Goal: Information Seeking & Learning: Find specific fact

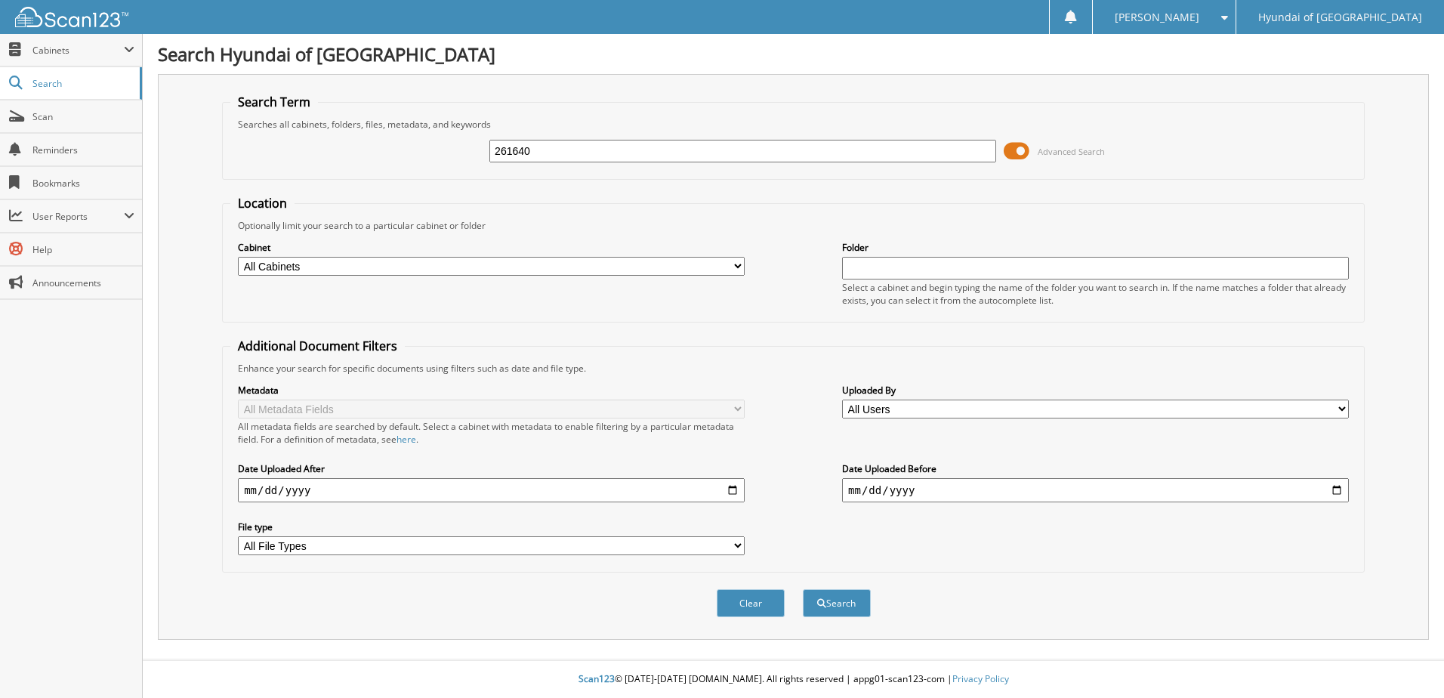
type input "261640"
click at [1024, 149] on span at bounding box center [1016, 151] width 26 height 23
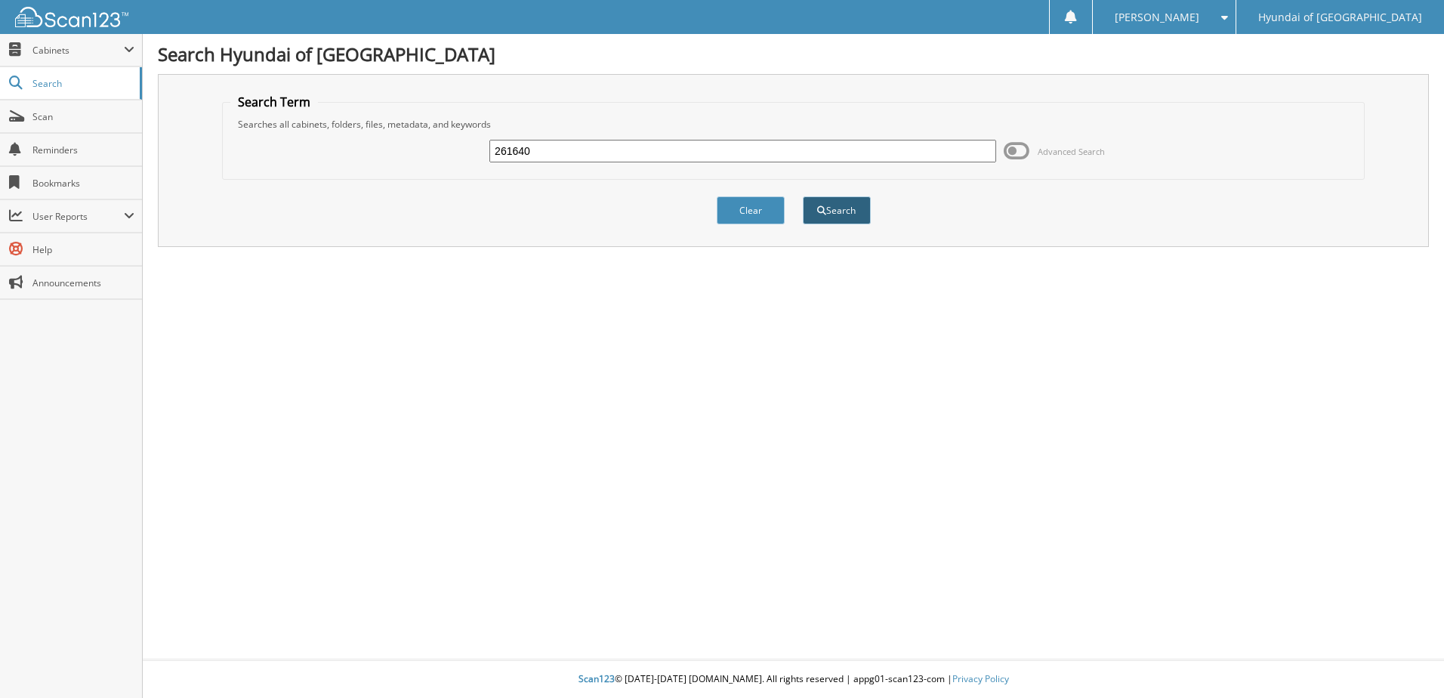
click at [834, 212] on button "Search" at bounding box center [837, 210] width 68 height 28
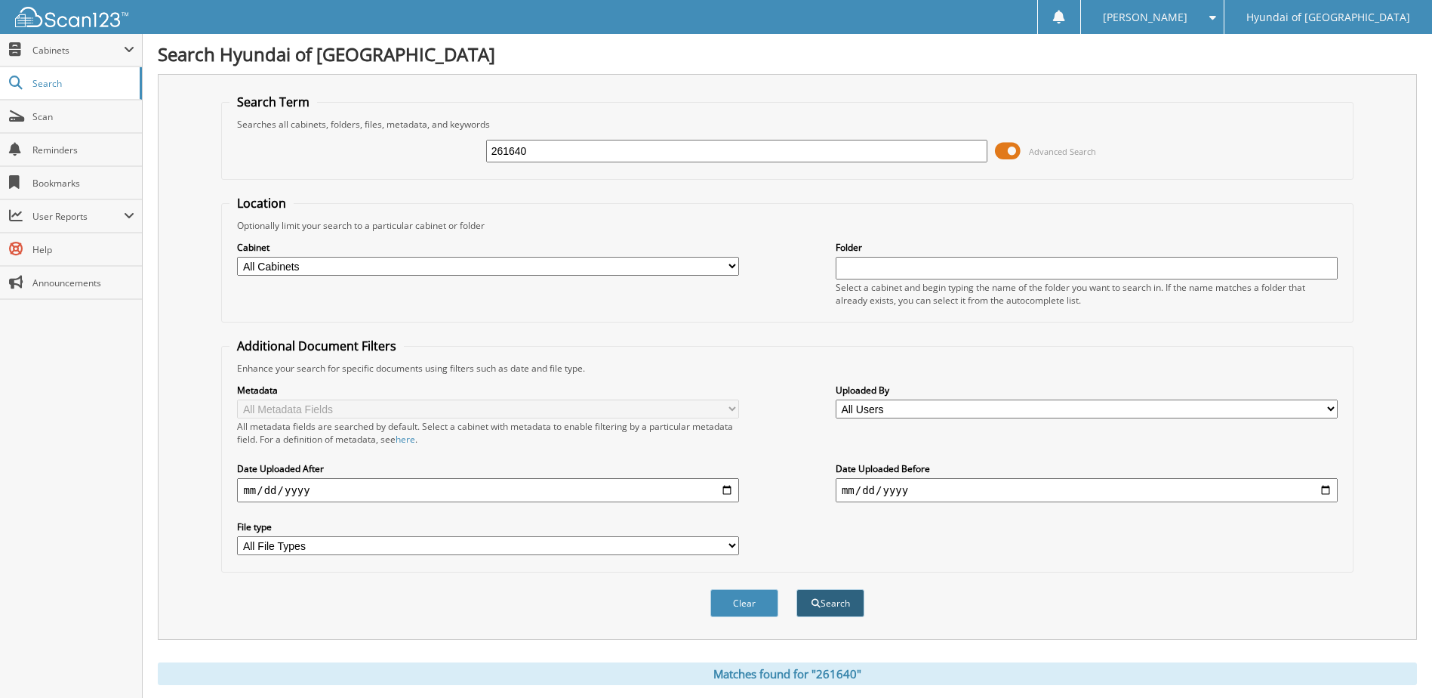
click at [814, 610] on button "Search" at bounding box center [831, 603] width 68 height 28
click at [1016, 148] on span at bounding box center [1008, 151] width 26 height 23
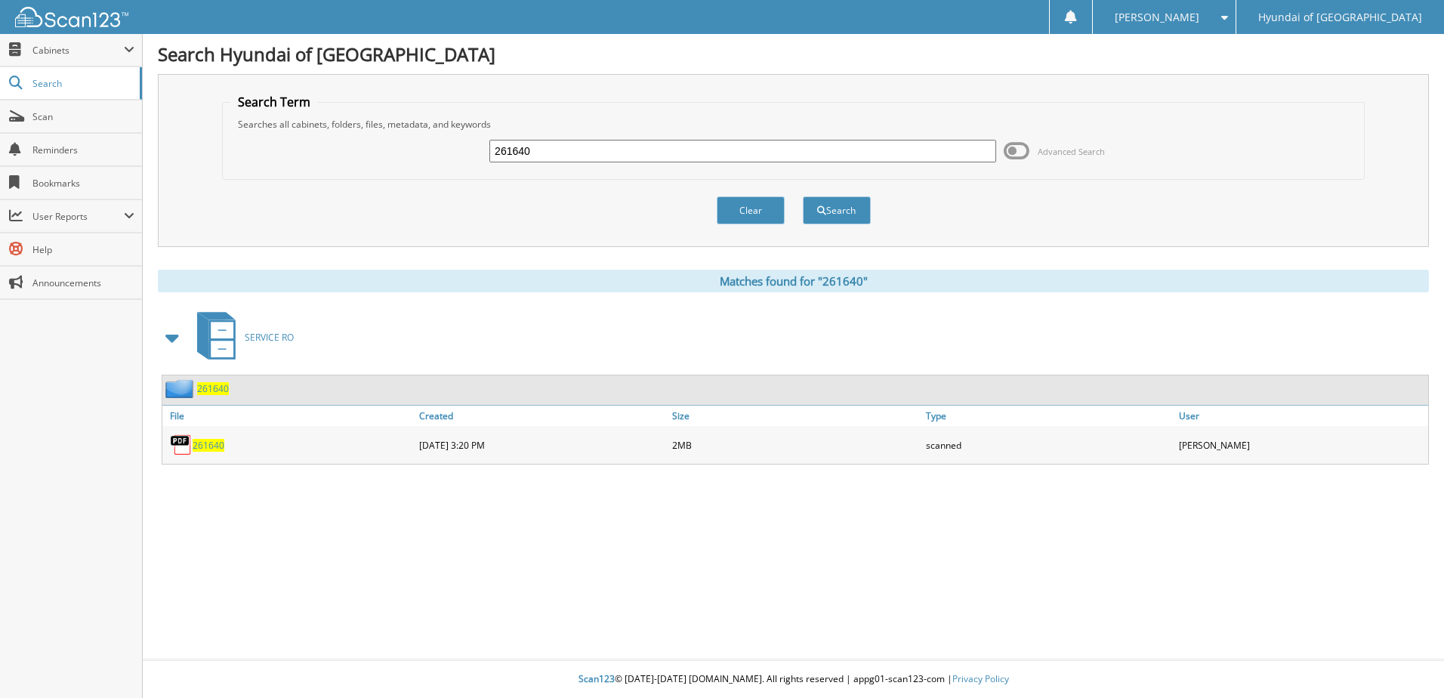
click at [214, 446] on span "261640" at bounding box center [209, 445] width 32 height 13
